Goal: Task Accomplishment & Management: Use online tool/utility

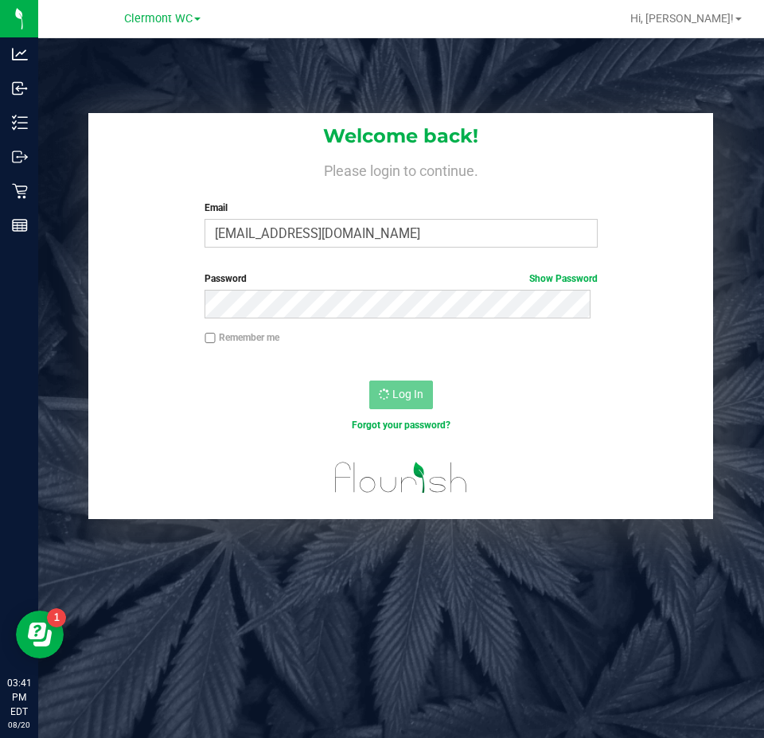
click at [270, 443] on div "Forgot your password?" at bounding box center [400, 437] width 625 height 23
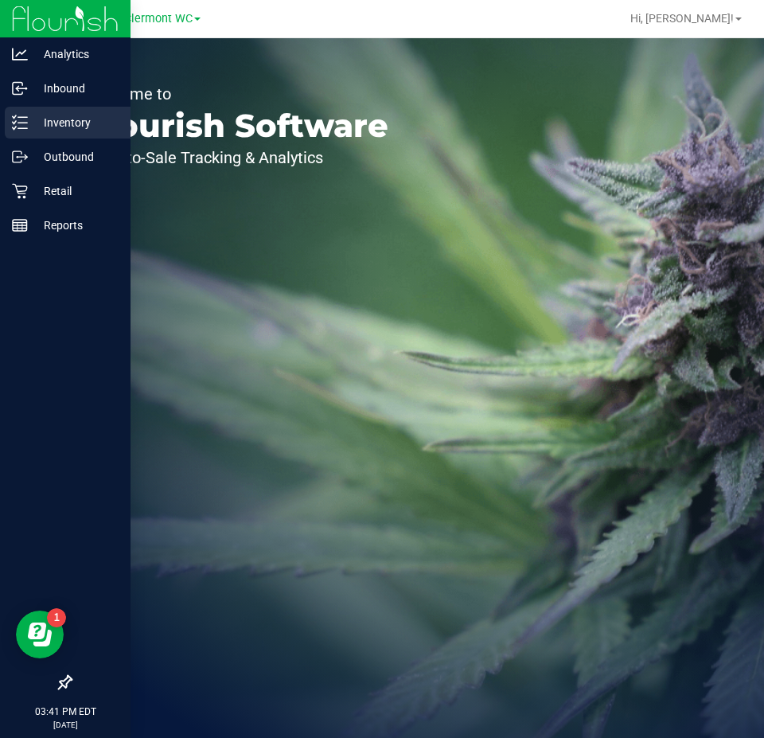
click at [35, 125] on p "Inventory" at bounding box center [76, 122] width 96 height 19
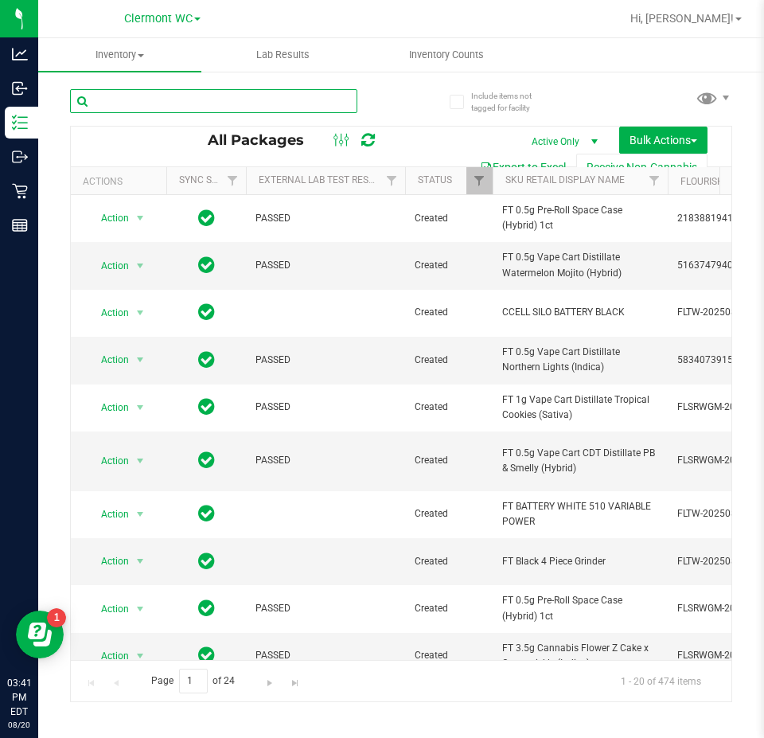
click at [158, 97] on input "text" at bounding box center [213, 101] width 287 height 24
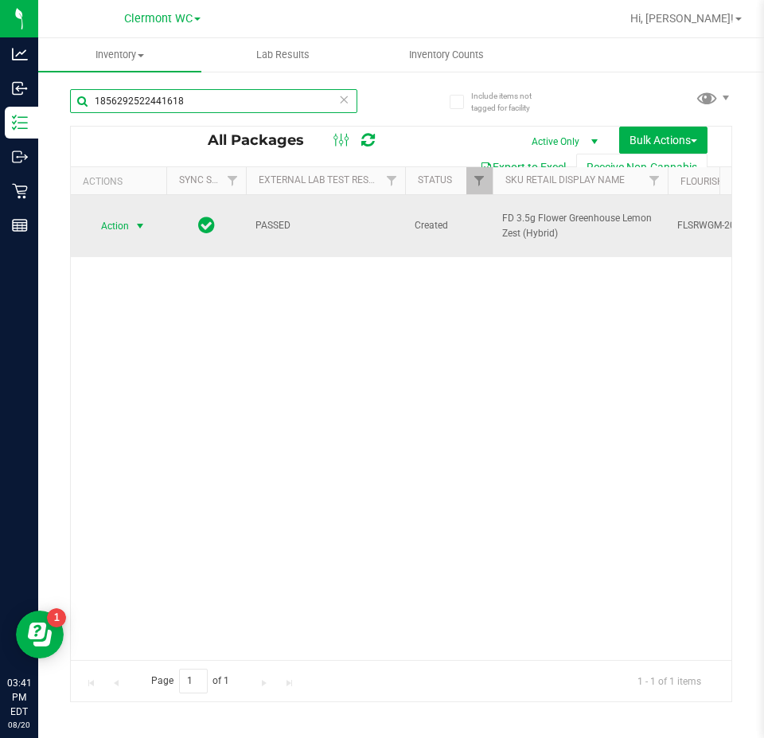
type input "1856292522441618"
click at [119, 218] on span "Action" at bounding box center [108, 226] width 43 height 22
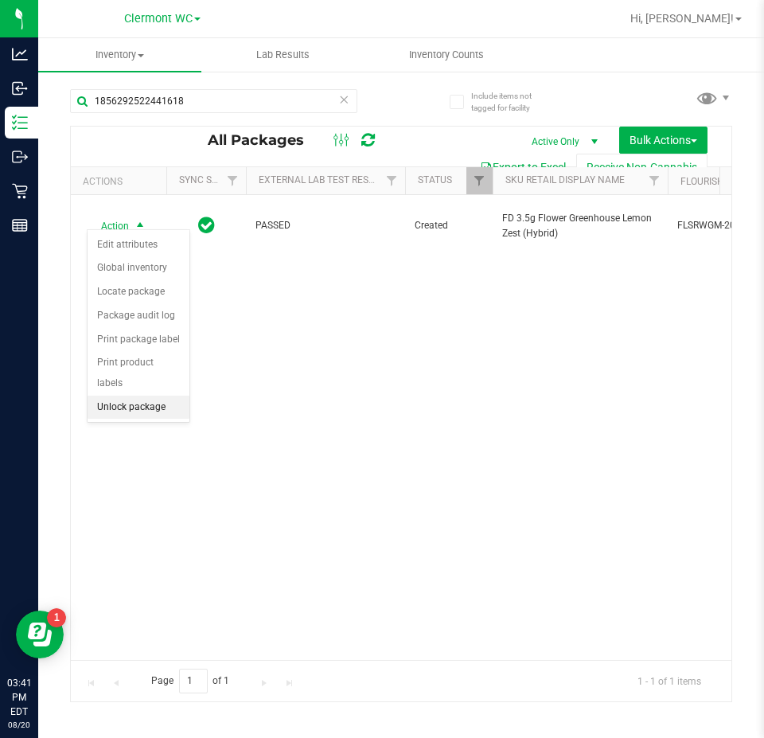
click at [143, 396] on li "Unlock package" at bounding box center [139, 408] width 102 height 24
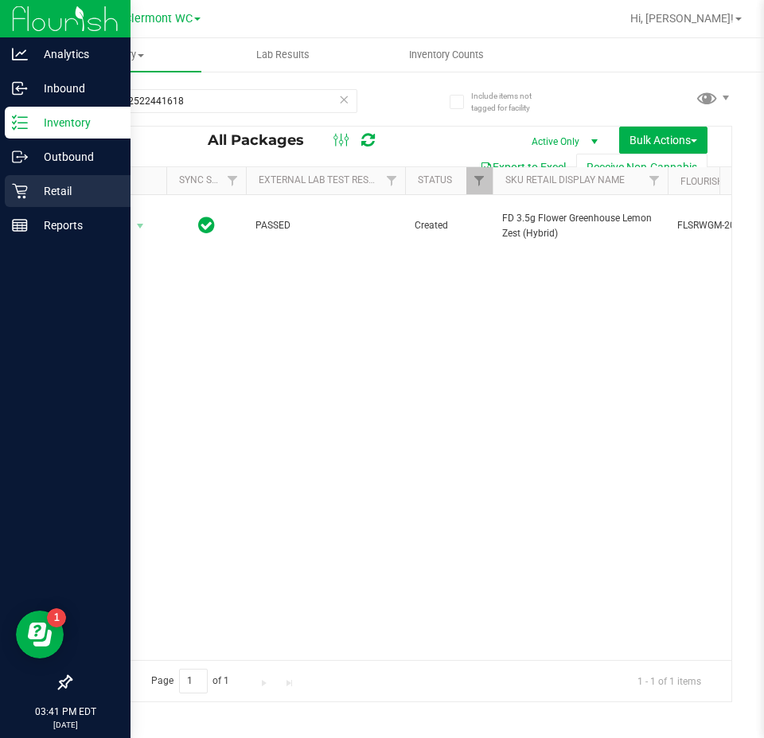
click at [24, 195] on icon at bounding box center [20, 191] width 16 height 16
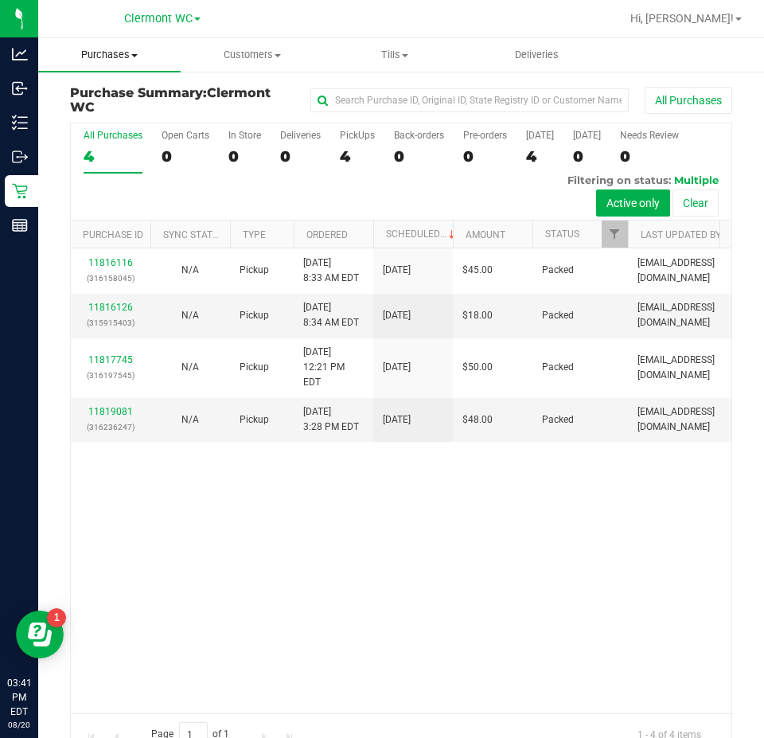
click at [112, 55] on span "Purchases" at bounding box center [109, 55] width 143 height 14
click at [118, 109] on span "Fulfillment" at bounding box center [87, 115] width 99 height 14
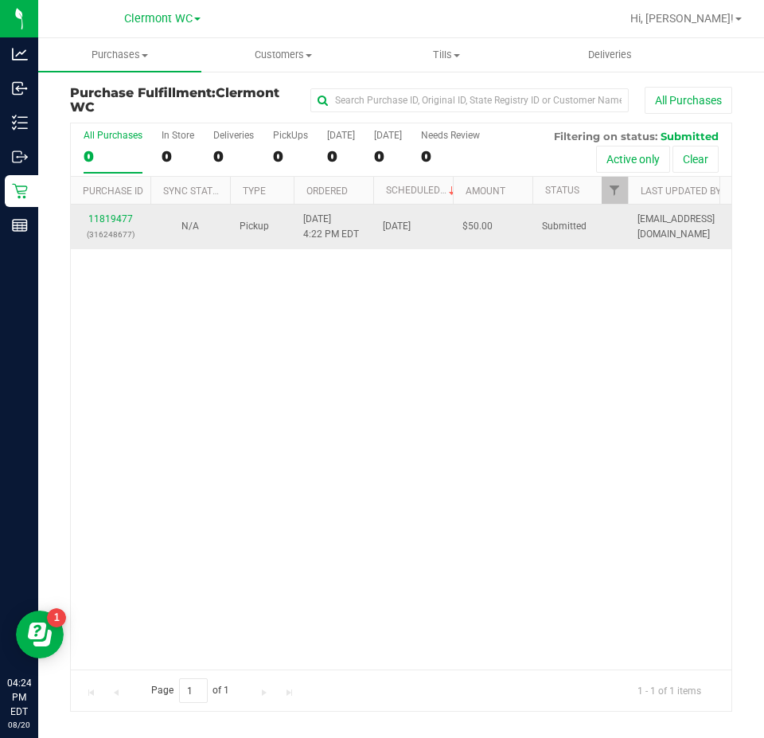
click at [112, 237] on p "(316248677)" at bounding box center [110, 234] width 61 height 15
click at [115, 218] on link "11819477" at bounding box center [110, 218] width 45 height 11
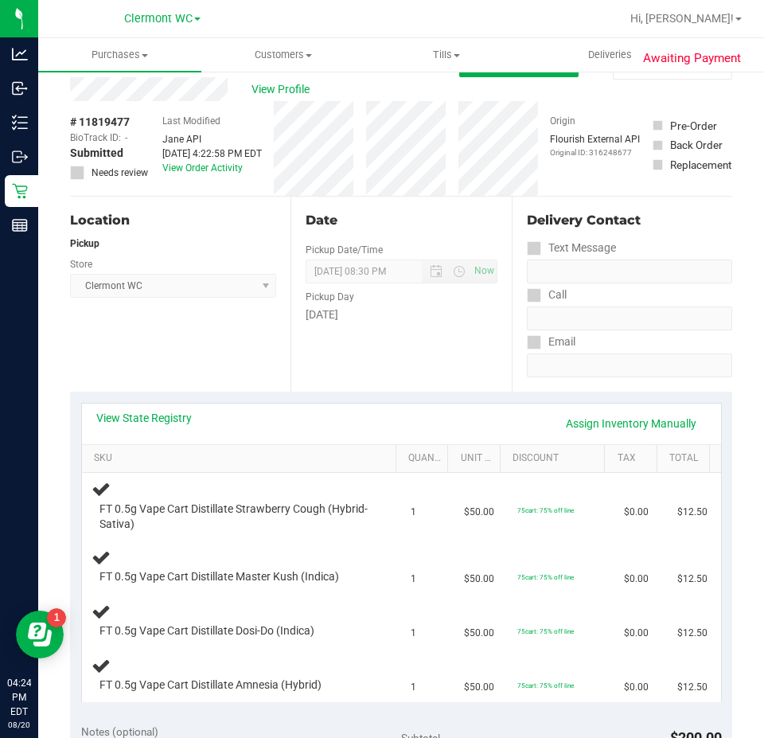
scroll to position [80, 0]
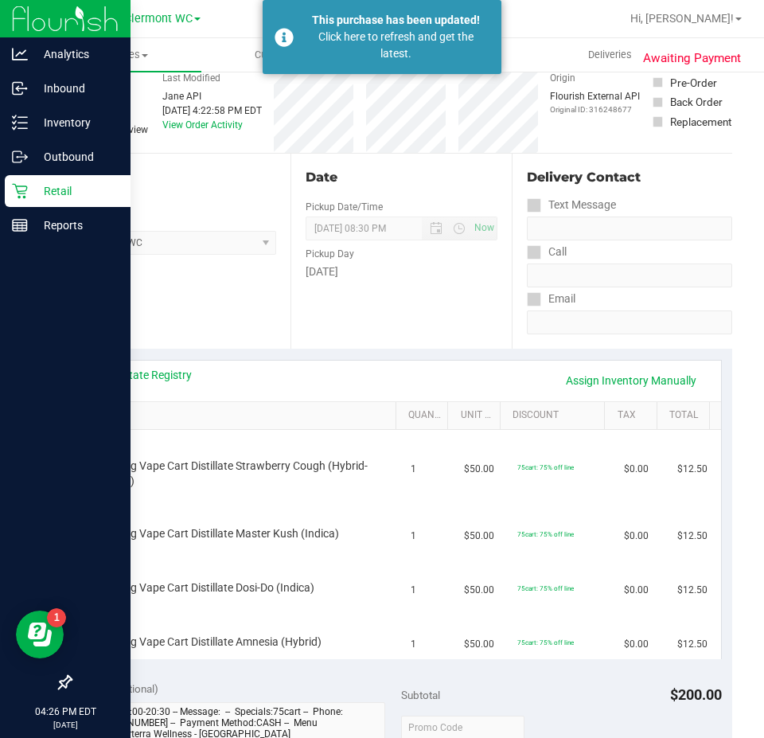
click at [12, 201] on div "Retail" at bounding box center [68, 191] width 126 height 32
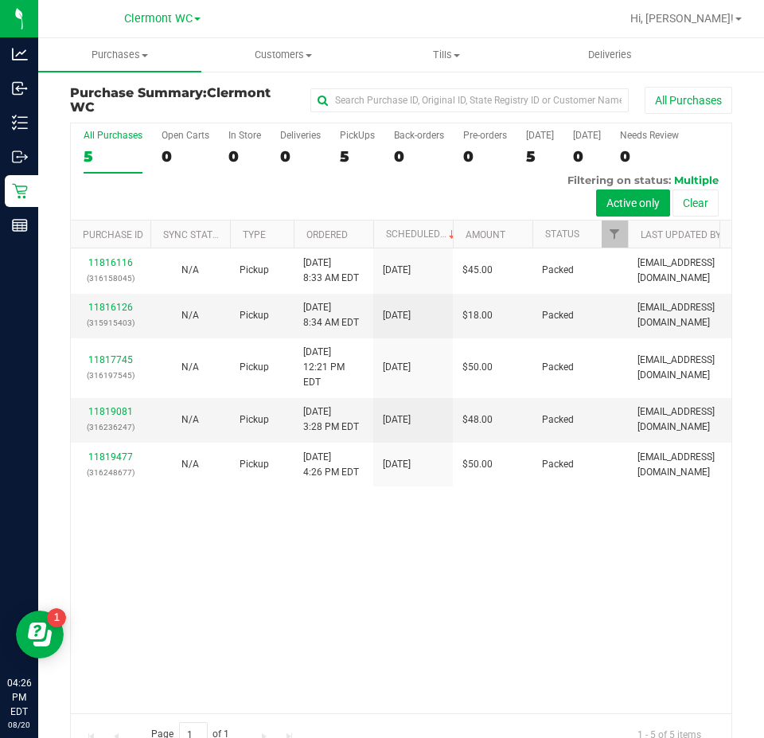
click at [389, 644] on div "11816116 (316158045) N/A Pickup [DATE] 8:33 AM EDT 8/20/2025 $45.00 Packed [EMA…" at bounding box center [401, 480] width 661 height 465
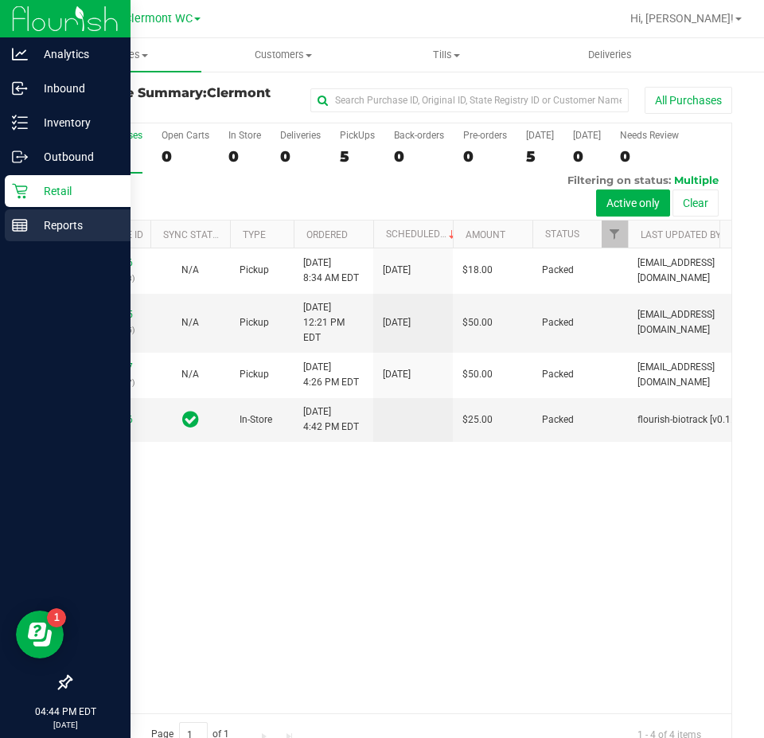
click at [37, 241] on link "Reports" at bounding box center [65, 226] width 131 height 34
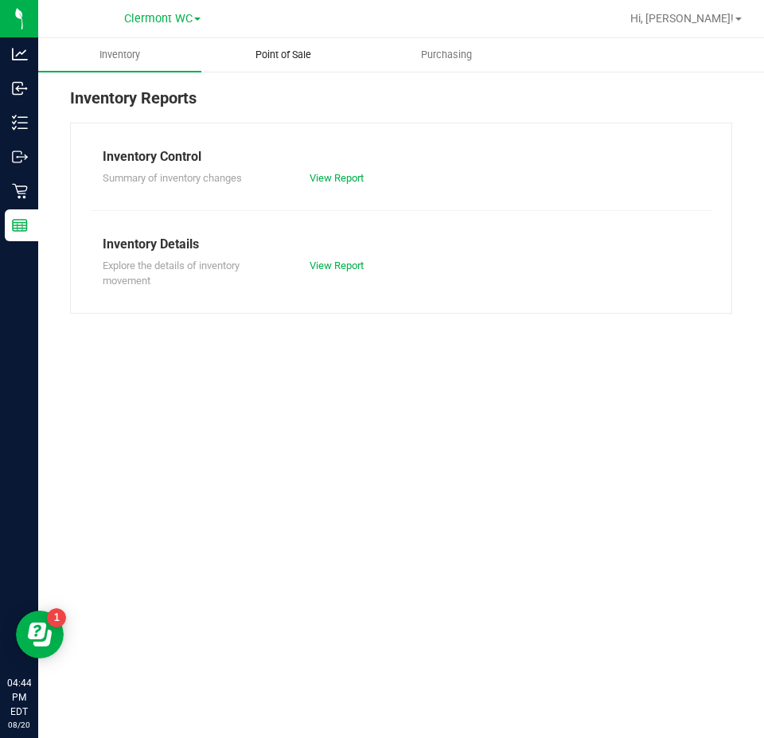
click at [303, 57] on span "Point of Sale" at bounding box center [283, 55] width 99 height 14
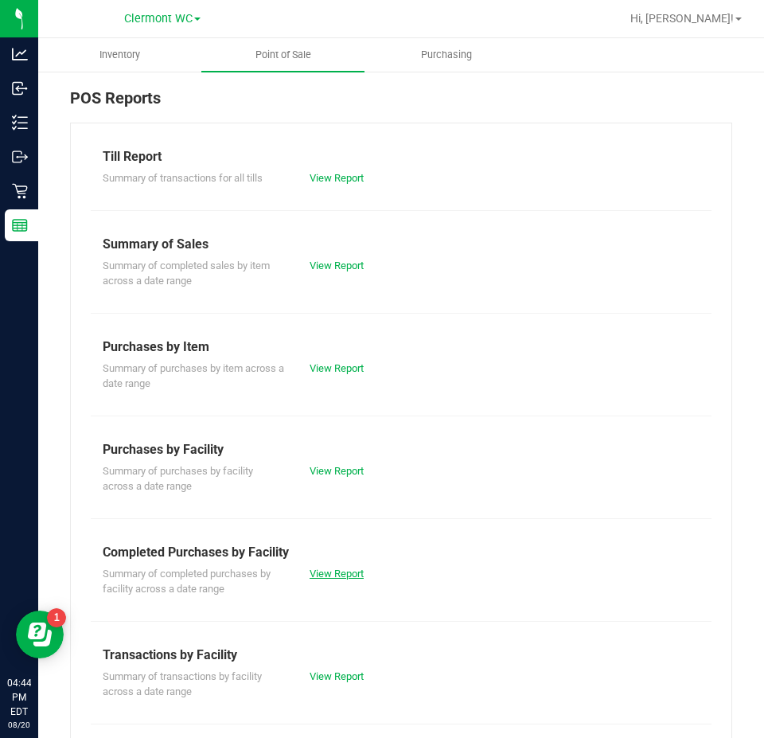
click at [323, 572] on link "View Report" at bounding box center [337, 574] width 54 height 12
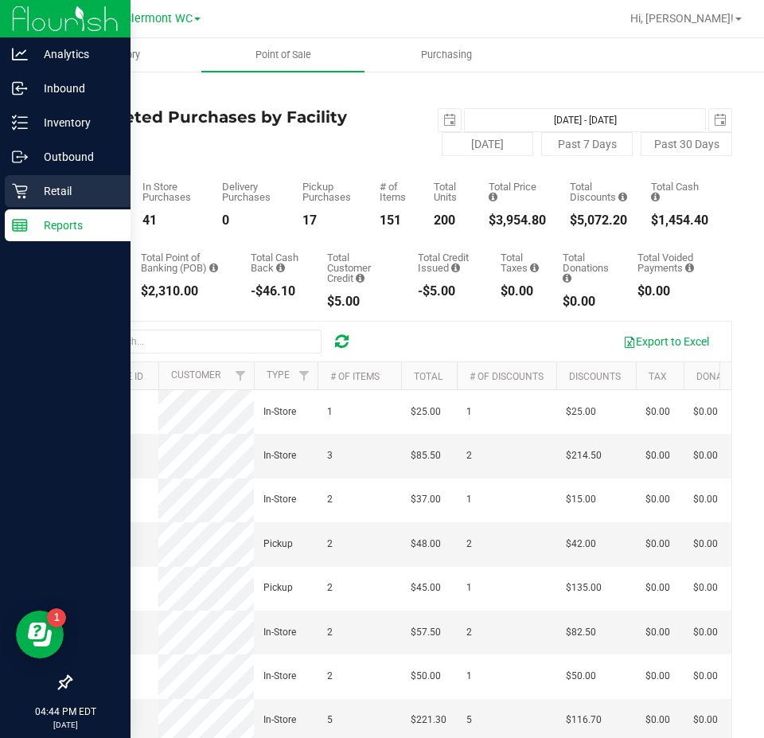
click at [34, 190] on p "Retail" at bounding box center [76, 191] width 96 height 19
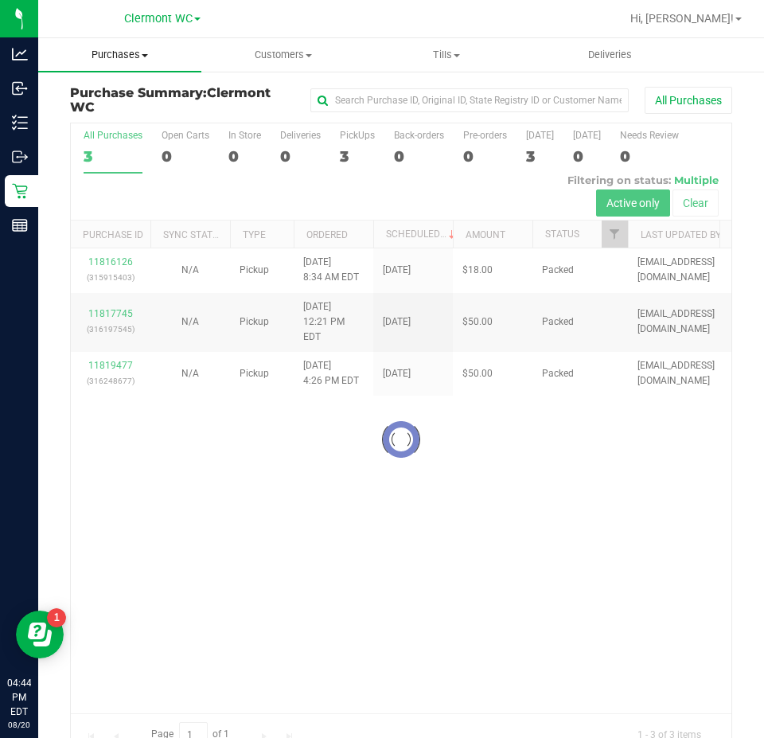
click at [100, 64] on uib-tab-heading "Purchases Summary of purchases Fulfillment All purchases" at bounding box center [119, 54] width 163 height 33
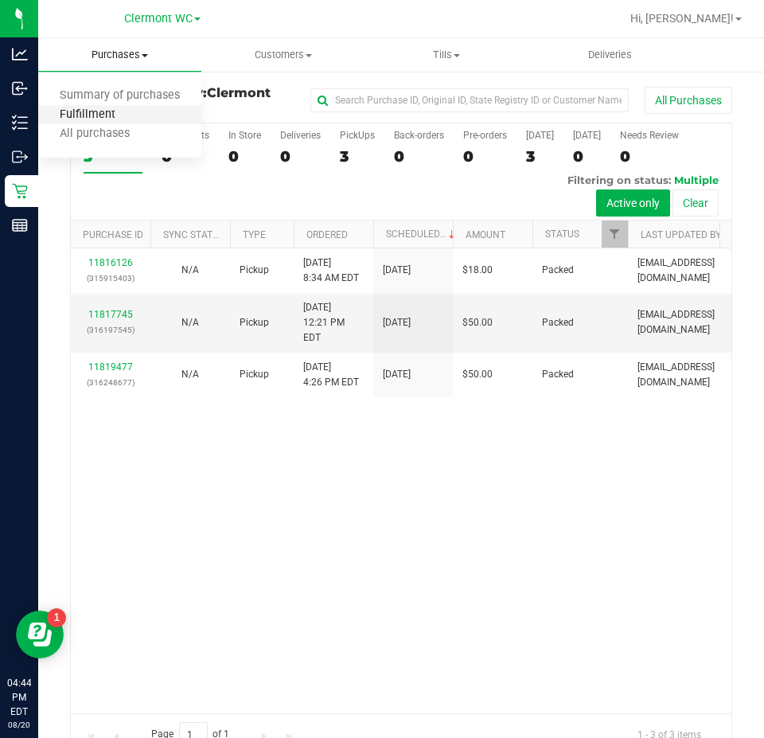
click at [87, 111] on span "Fulfillment" at bounding box center [87, 115] width 99 height 14
